Goal: Go to known website: Access a specific website the user already knows

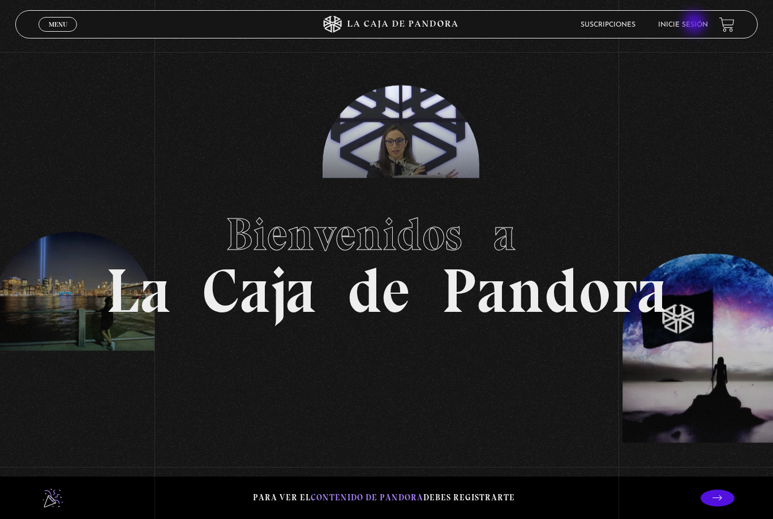
click at [692, 27] on link "Inicie sesión" at bounding box center [683, 24] width 50 height 7
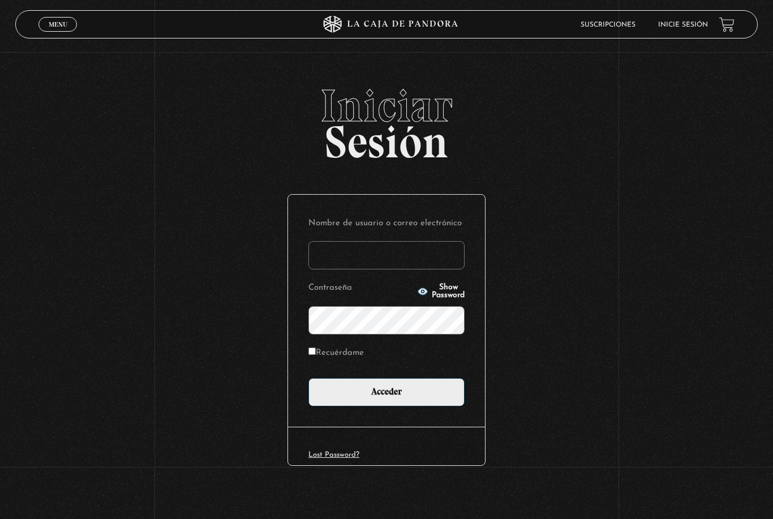
type input "[EMAIL_ADDRESS][DOMAIN_NAME]"
click at [386, 396] on input "Acceder" at bounding box center [386, 392] width 156 height 28
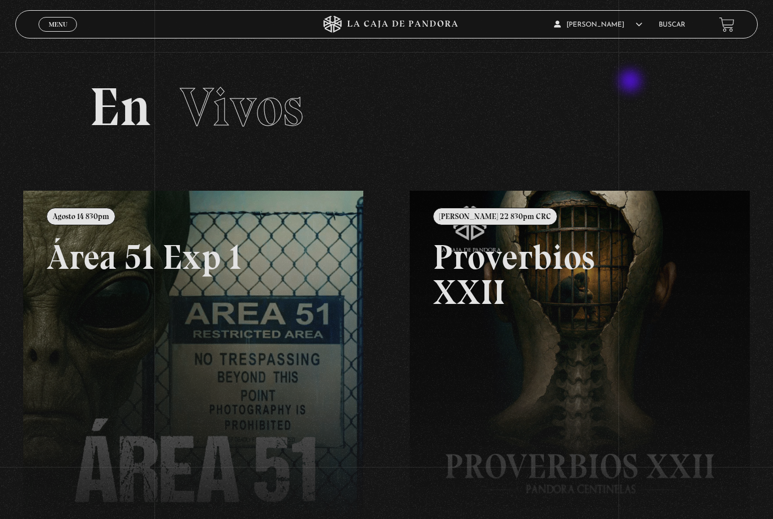
click at [156, 333] on link at bounding box center [409, 450] width 773 height 519
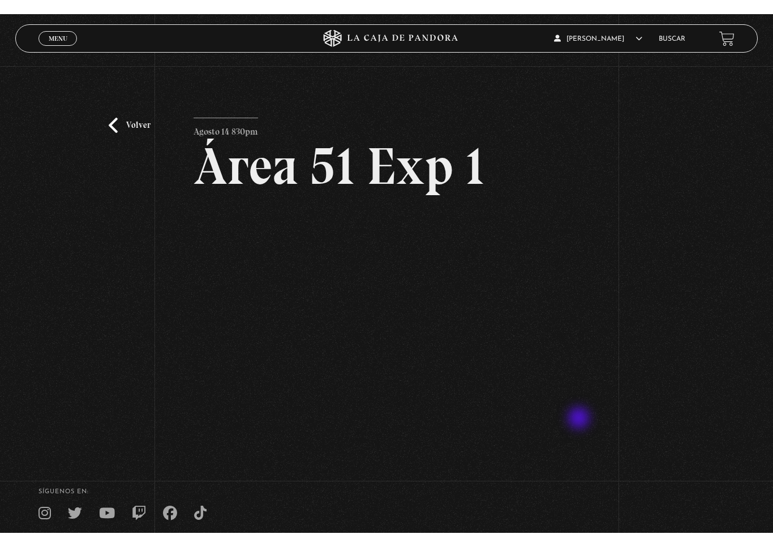
scroll to position [14, 0]
